Goal: Browse casually

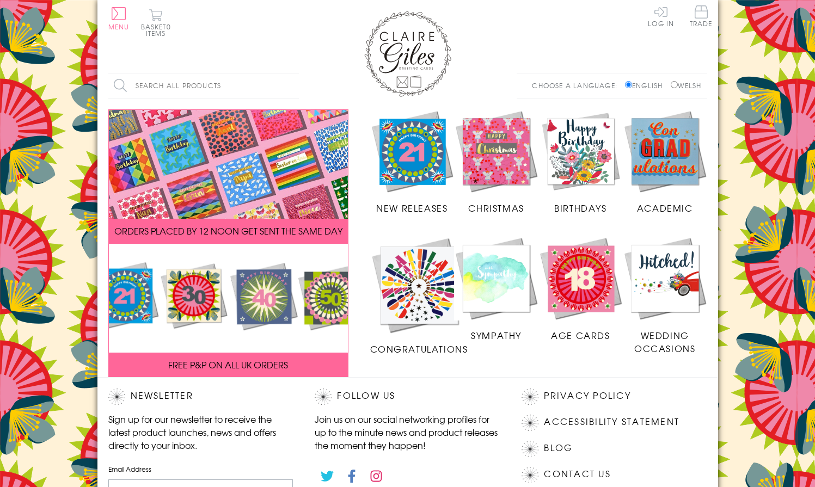
scroll to position [168, 0]
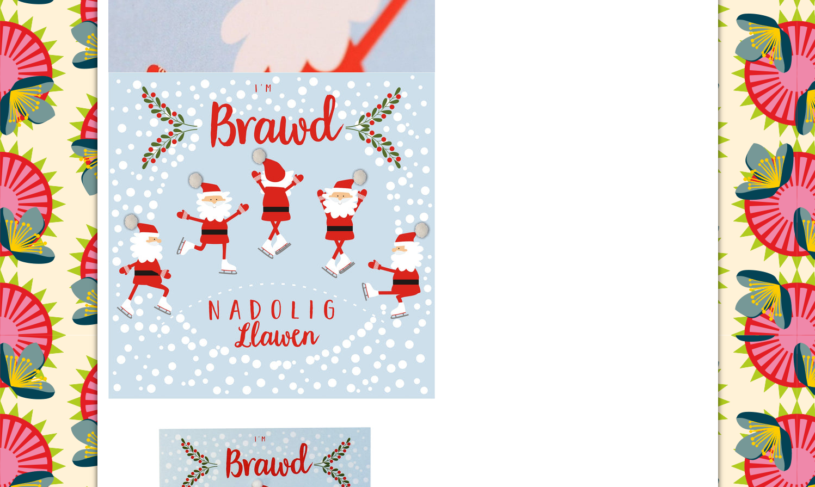
scroll to position [1462, 0]
